Goal: Information Seeking & Learning: Learn about a topic

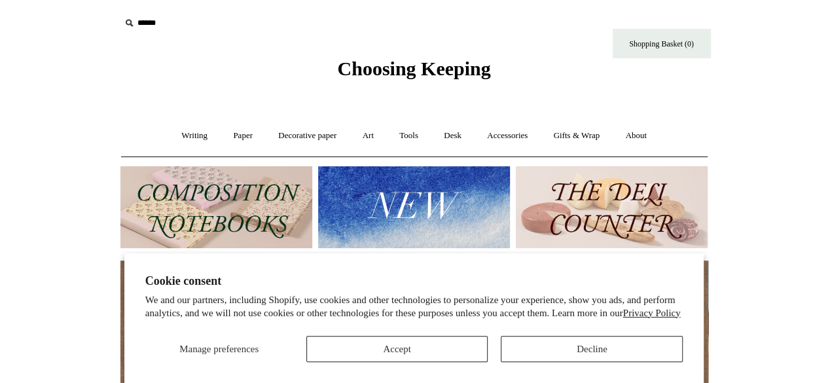
click at [669, 215] on img at bounding box center [612, 207] width 192 height 82
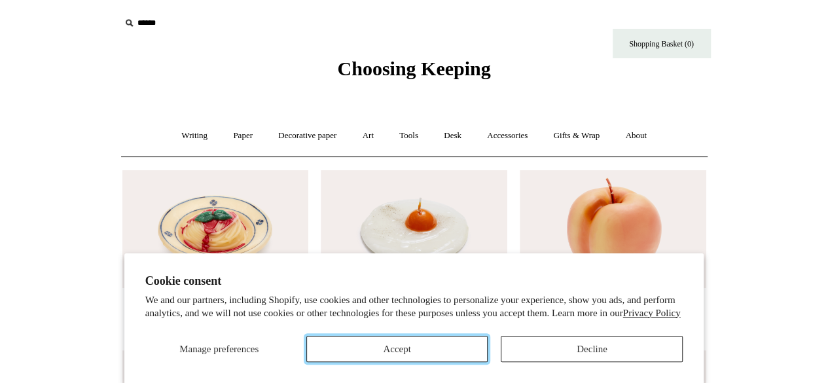
click at [428, 349] on button "Accept" at bounding box center [397, 349] width 182 height 26
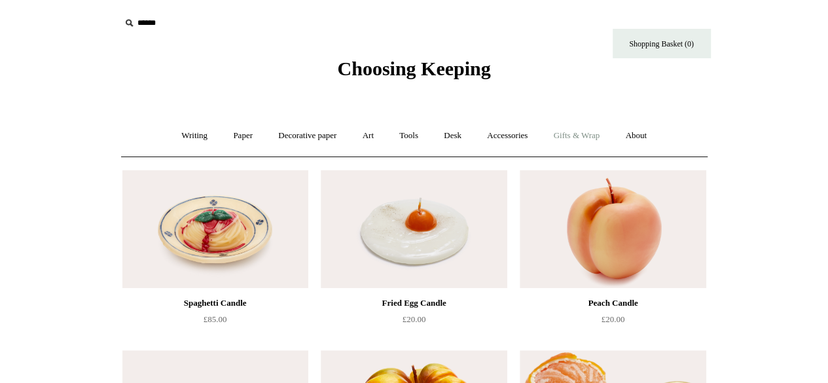
click at [589, 136] on link "Gifts & Wrap +" at bounding box center [577, 136] width 70 height 35
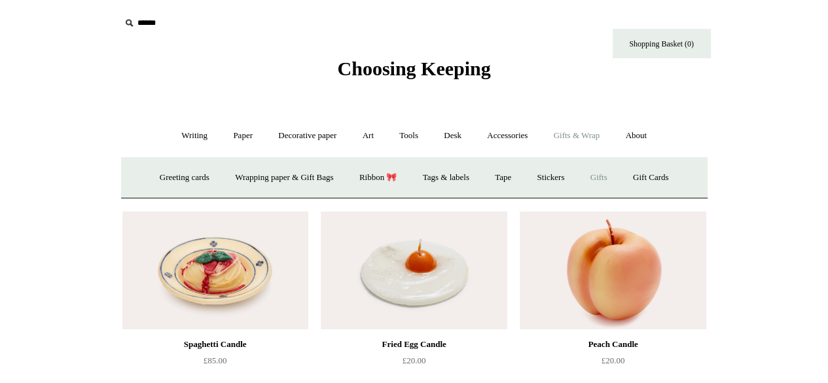
click at [611, 174] on link "Gifts +" at bounding box center [599, 177] width 41 height 35
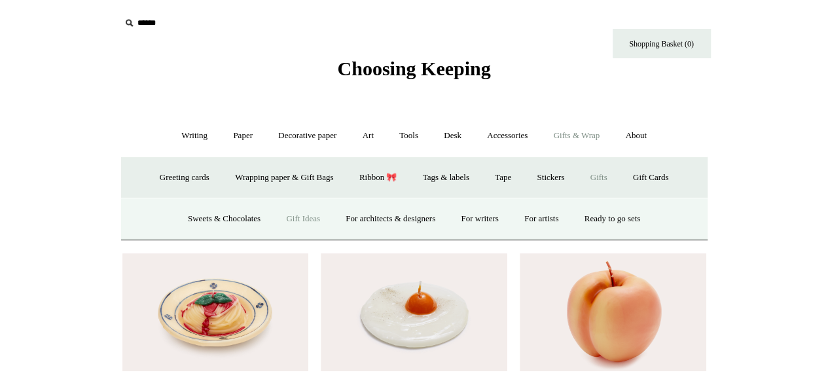
click at [293, 219] on link "Gift Ideas" at bounding box center [303, 219] width 58 height 35
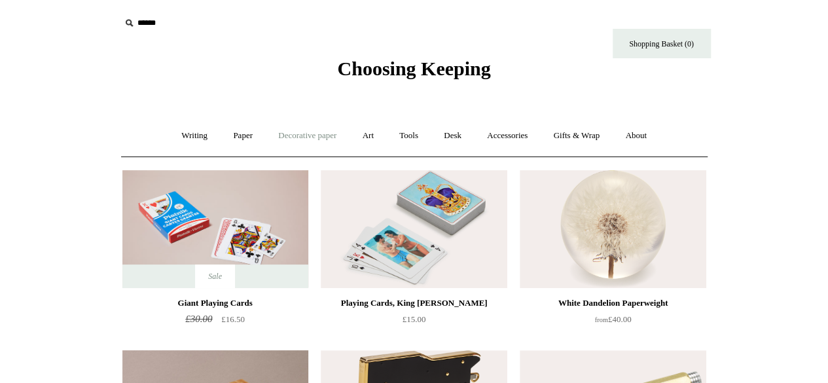
click at [288, 130] on link "Decorative paper +" at bounding box center [308, 136] width 82 height 35
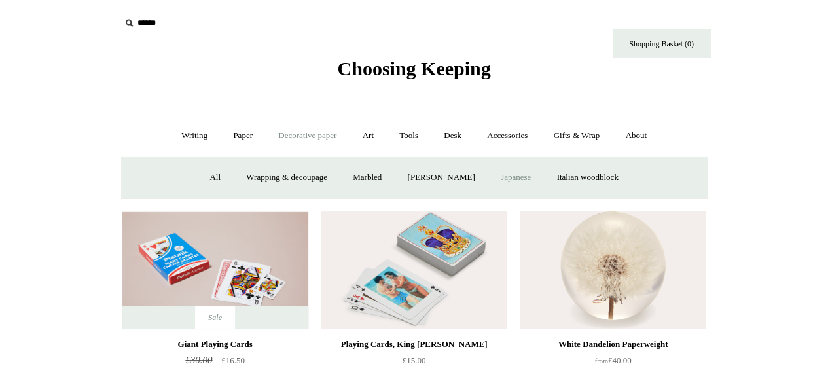
click at [528, 175] on link "Japanese" at bounding box center [516, 177] width 54 height 35
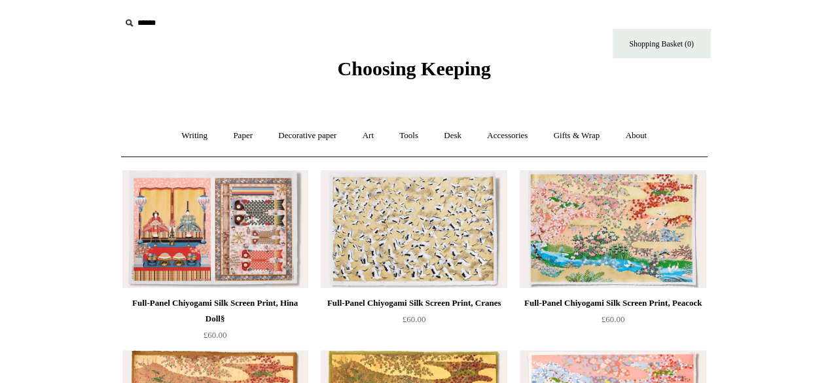
click at [646, 204] on img at bounding box center [613, 229] width 186 height 118
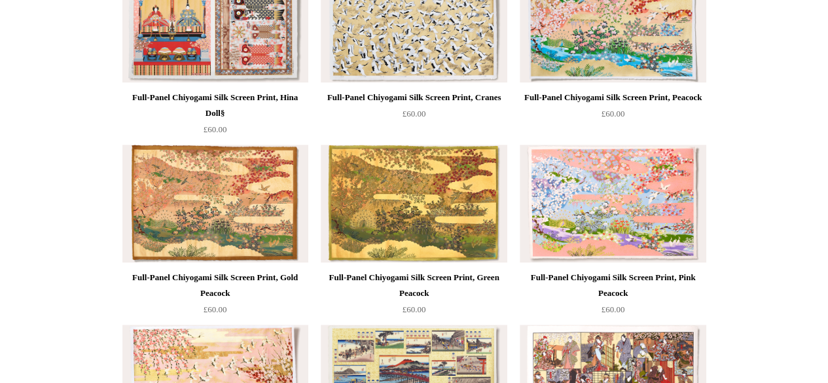
scroll to position [327, 0]
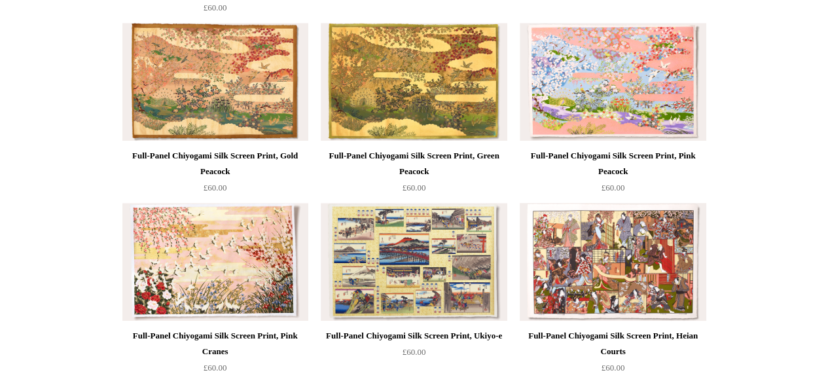
click at [593, 248] on img at bounding box center [613, 262] width 186 height 118
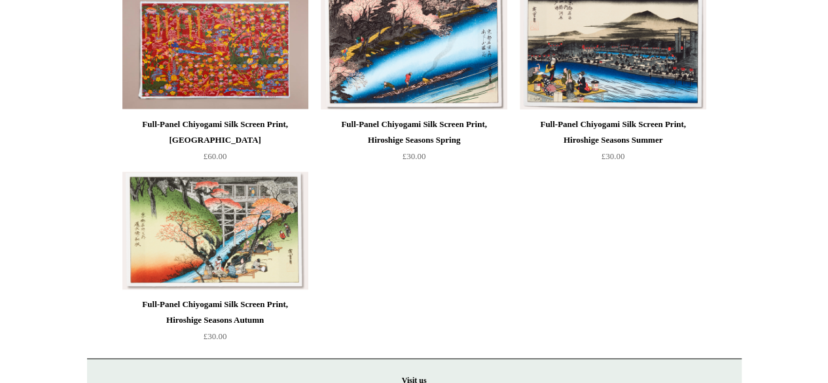
scroll to position [917, 0]
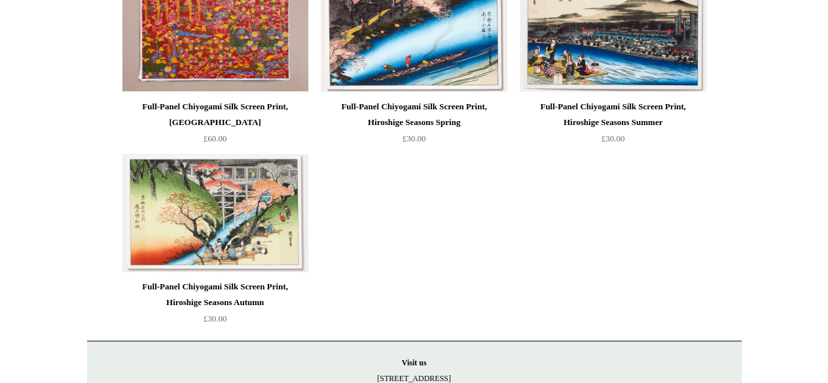
click at [223, 222] on img at bounding box center [215, 213] width 186 height 118
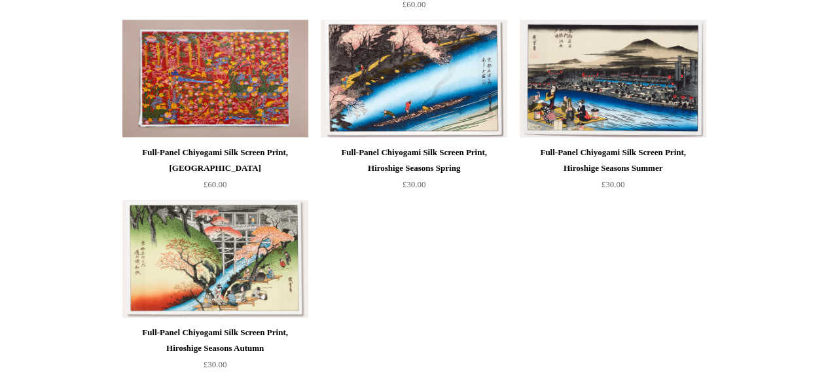
scroll to position [851, 0]
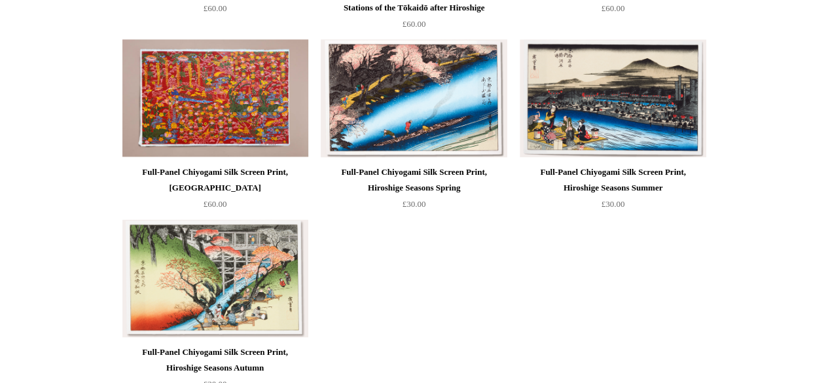
click at [422, 78] on img at bounding box center [414, 98] width 186 height 118
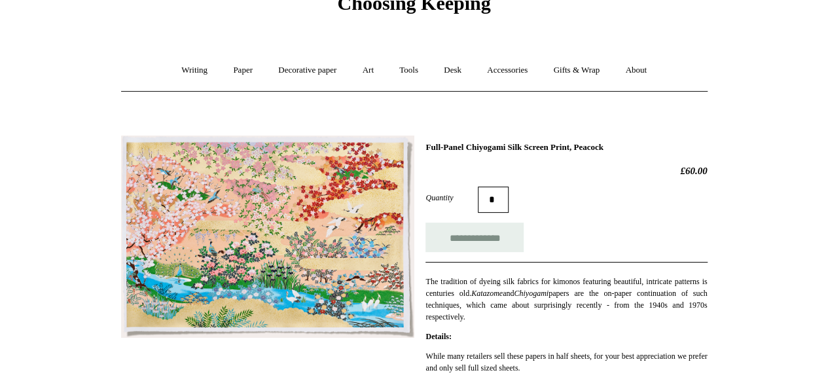
scroll to position [131, 0]
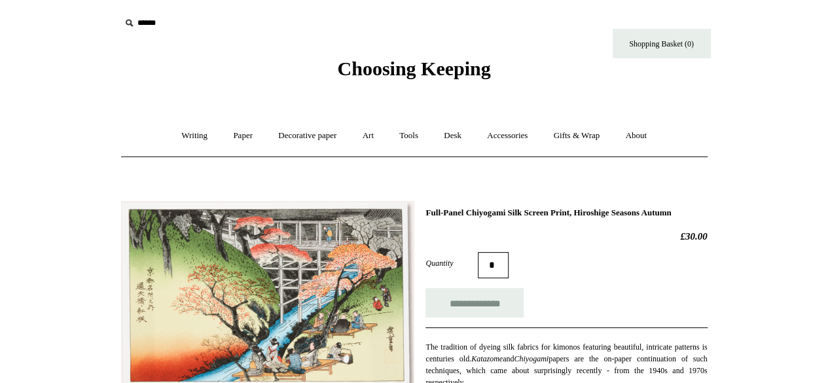
click at [328, 316] on img at bounding box center [267, 297] width 293 height 192
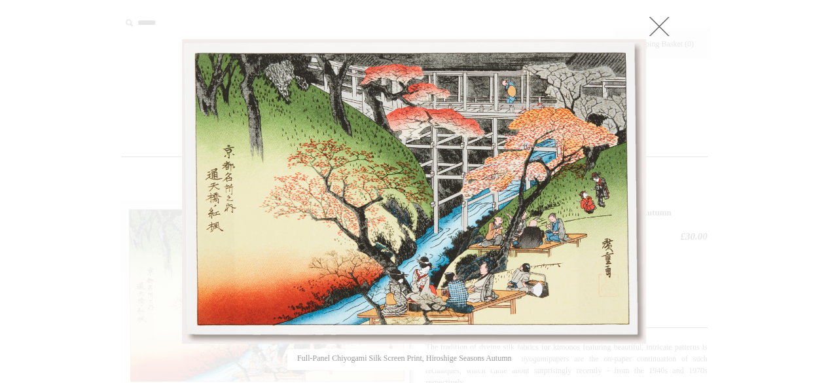
click at [657, 31] on link at bounding box center [659, 26] width 26 height 26
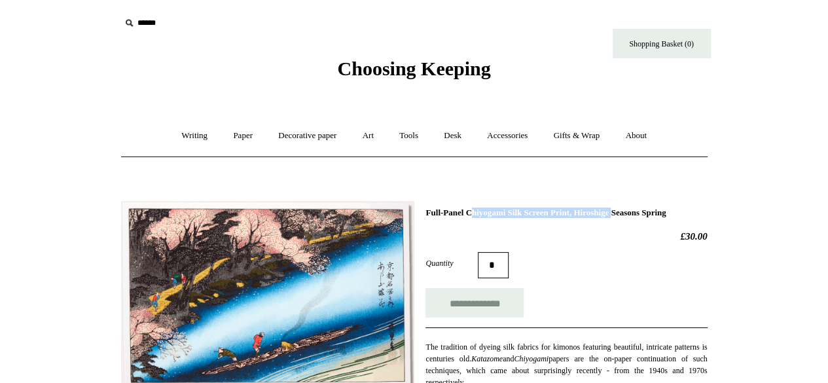
drag, startPoint x: 597, startPoint y: 212, endPoint x: 422, endPoint y: 209, distance: 174.9
copy h1 "Full-Panel Chiyogami Silk Screen Print"
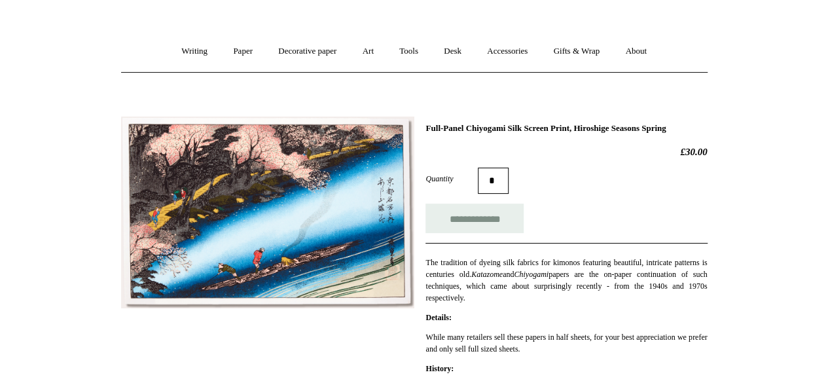
scroll to position [65, 0]
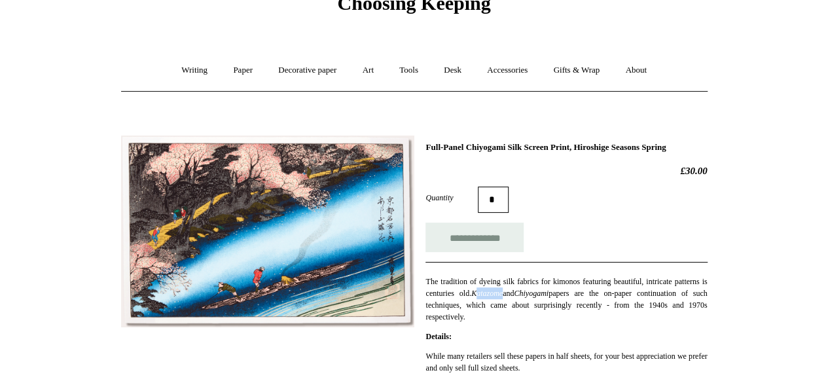
drag, startPoint x: 555, startPoint y: 304, endPoint x: 526, endPoint y: 308, distance: 29.6
click at [503, 298] on em "Katazome" at bounding box center [486, 293] width 31 height 9
drag, startPoint x: 522, startPoint y: 305, endPoint x: 555, endPoint y: 303, distance: 33.5
click at [503, 298] on em "Katazome" at bounding box center [486, 293] width 31 height 9
copy em "Katazome"
